Goal: Transaction & Acquisition: Download file/media

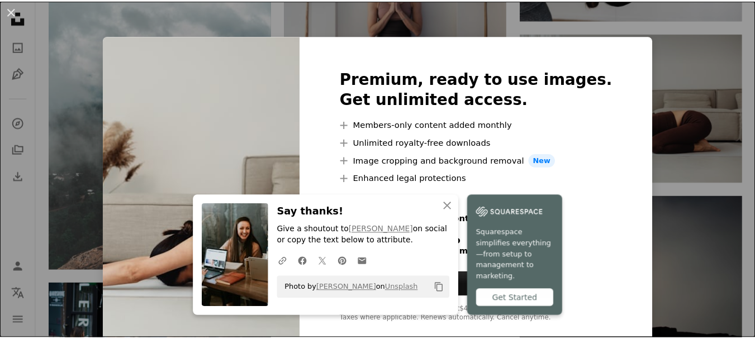
scroll to position [20, 0]
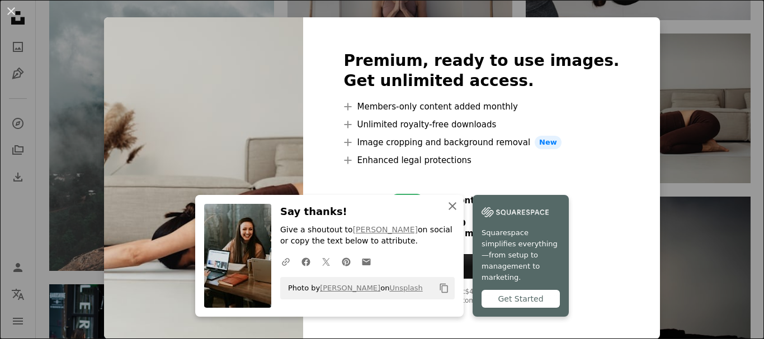
click at [452, 212] on icon "An X shape" at bounding box center [451, 206] width 13 height 13
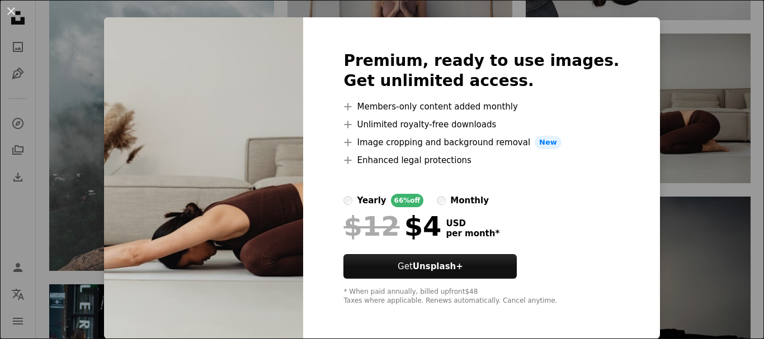
click at [679, 29] on div "An X shape Premium, ready to use images. Get unlimited access. A plus sign Memb…" at bounding box center [382, 169] width 764 height 339
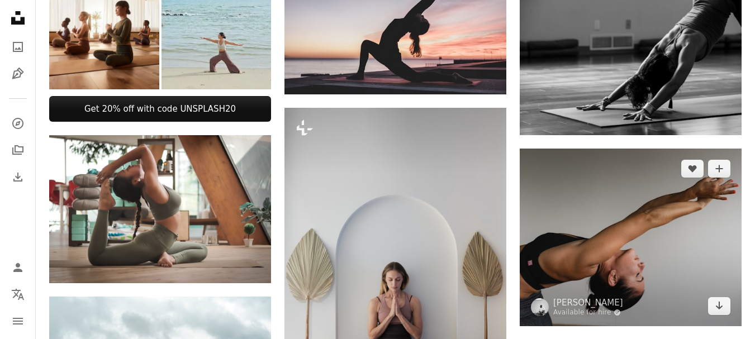
scroll to position [335, 0]
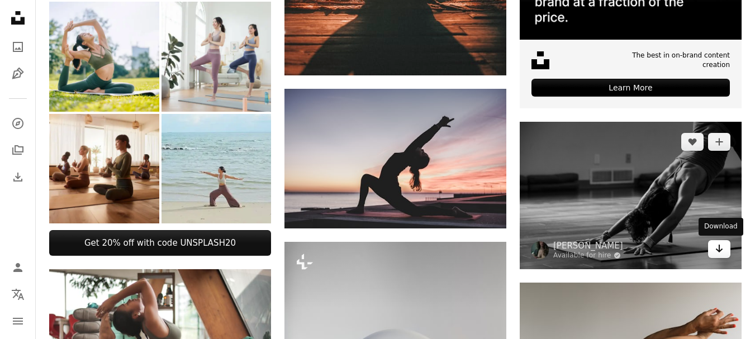
click at [715, 248] on link "Arrow pointing down" at bounding box center [719, 249] width 22 height 18
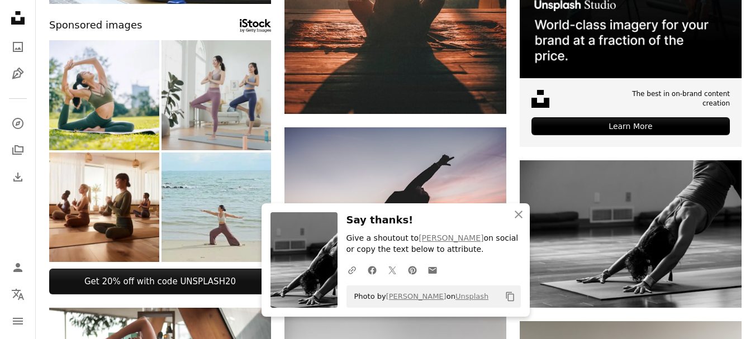
scroll to position [0, 0]
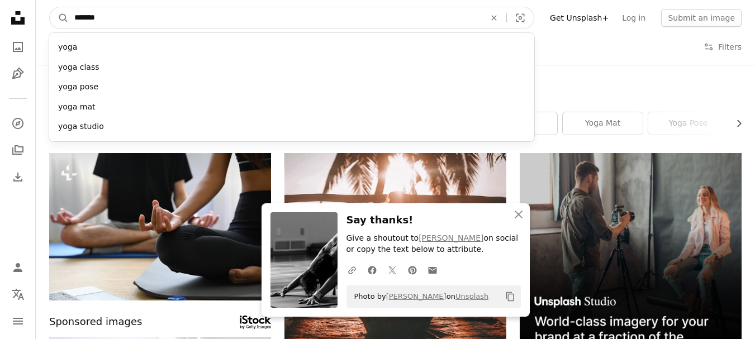
type input "*******"
click at [50, 7] on button "A magnifying glass" at bounding box center [59, 17] width 19 height 21
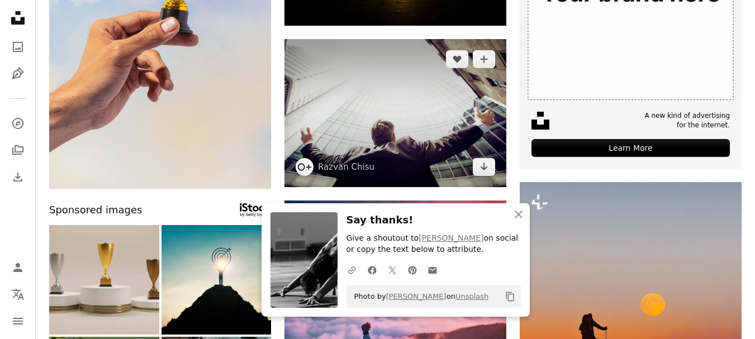
scroll to position [279, 0]
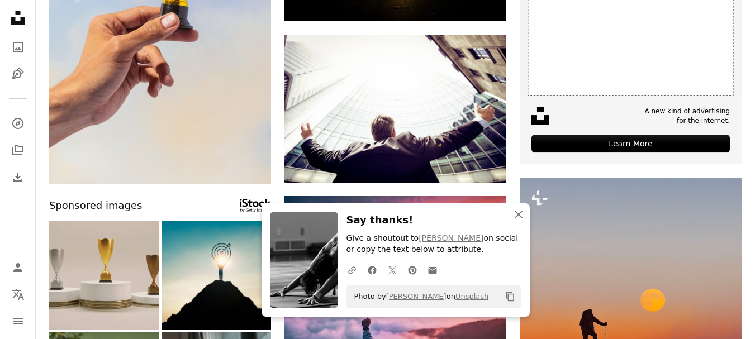
click at [523, 218] on icon "An X shape" at bounding box center [518, 214] width 13 height 13
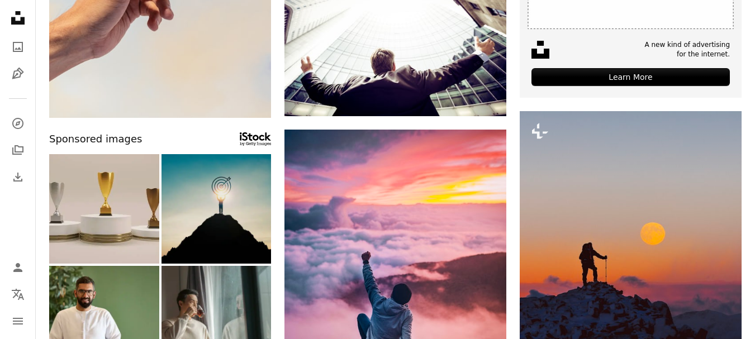
scroll to position [447, 0]
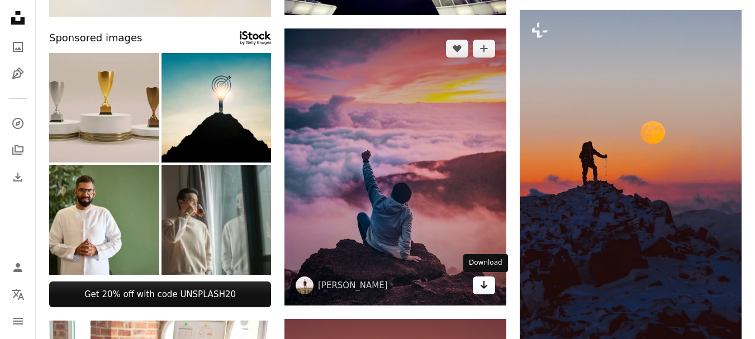
click at [486, 292] on link "Arrow pointing down" at bounding box center [484, 286] width 22 height 18
